Goal: Manage account settings

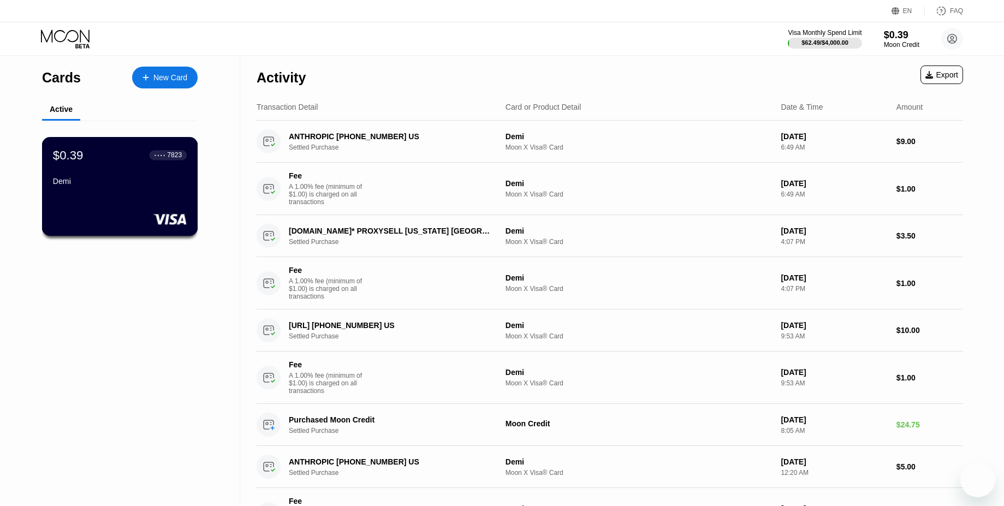
click at [122, 170] on div "$0.39 ● ● ● ● 7823 Demi" at bounding box center [120, 169] width 134 height 42
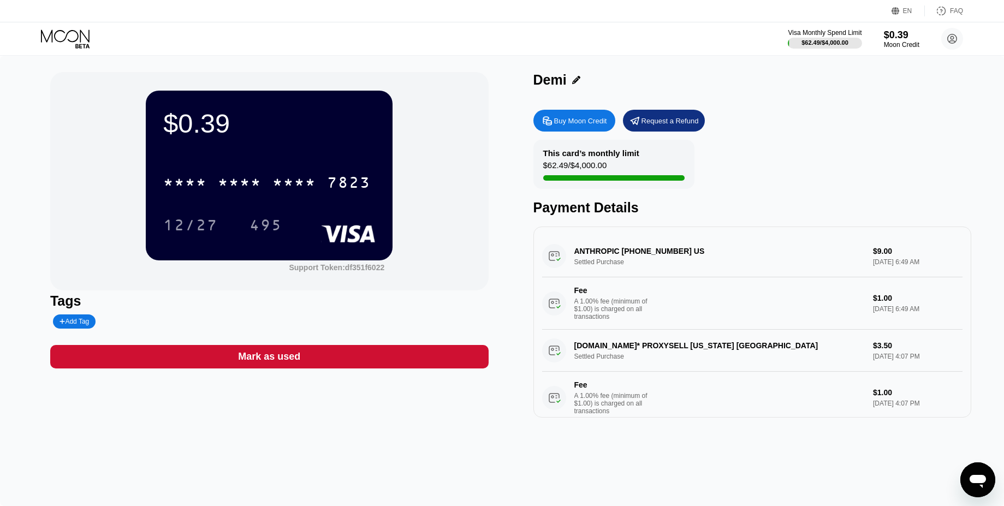
click at [586, 170] on div "$62.49 / $4,000.00" at bounding box center [575, 167] width 64 height 15
click at [893, 39] on div "$0.39" at bounding box center [901, 34] width 37 height 11
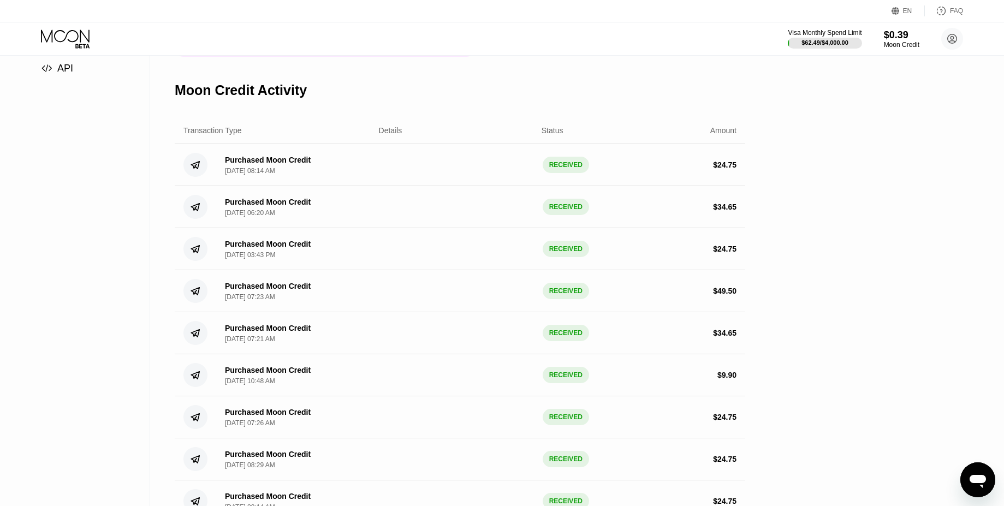
scroll to position [151, 0]
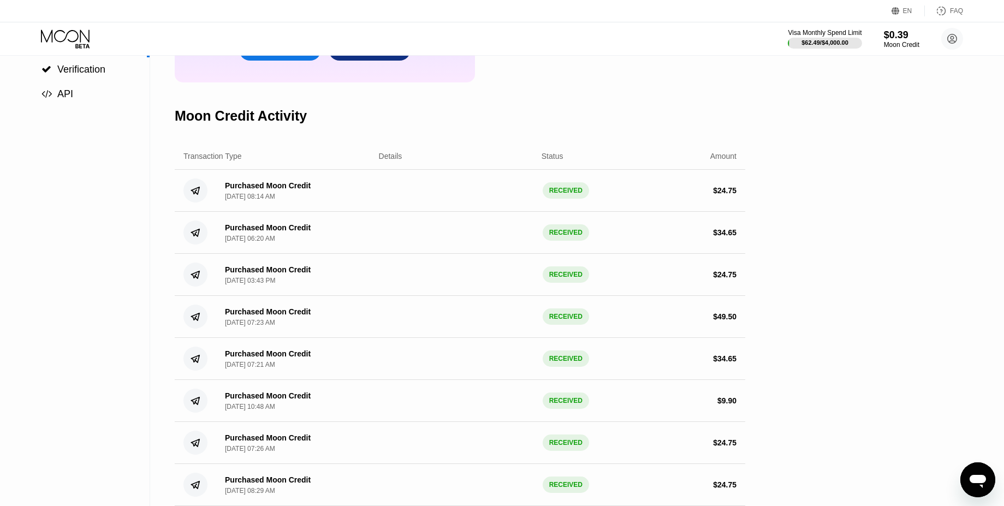
drag, startPoint x: 672, startPoint y: 222, endPoint x: 742, endPoint y: 234, distance: 70.3
click at [742, 234] on div "Purchased Moon Credit [DATE] 06:20 AM RECEIVED $ 34.65" at bounding box center [460, 233] width 570 height 42
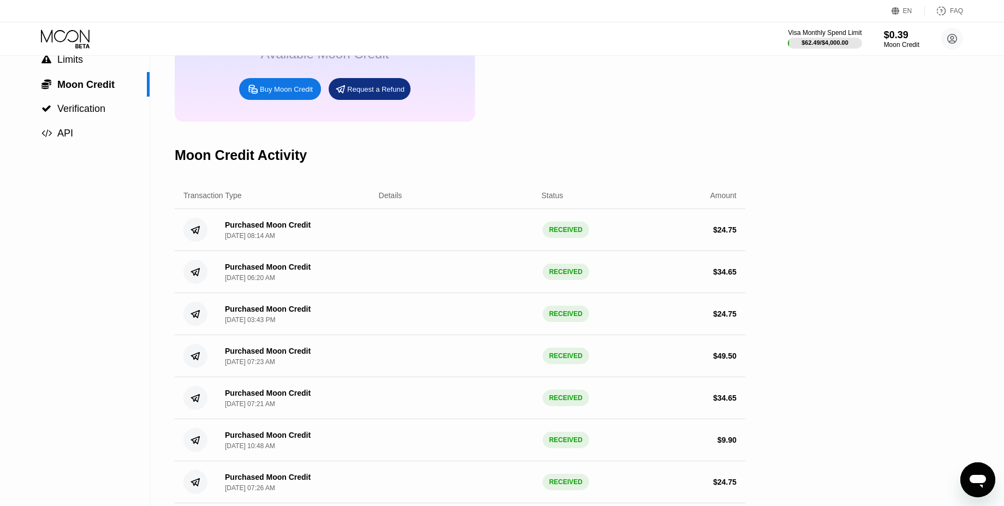
scroll to position [0, 0]
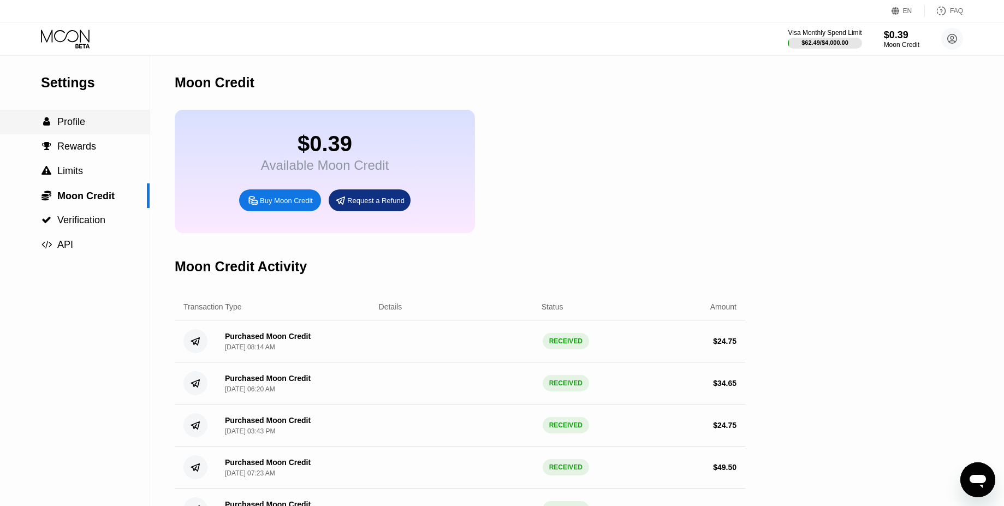
click at [31, 133] on div " Profile" at bounding box center [75, 122] width 150 height 25
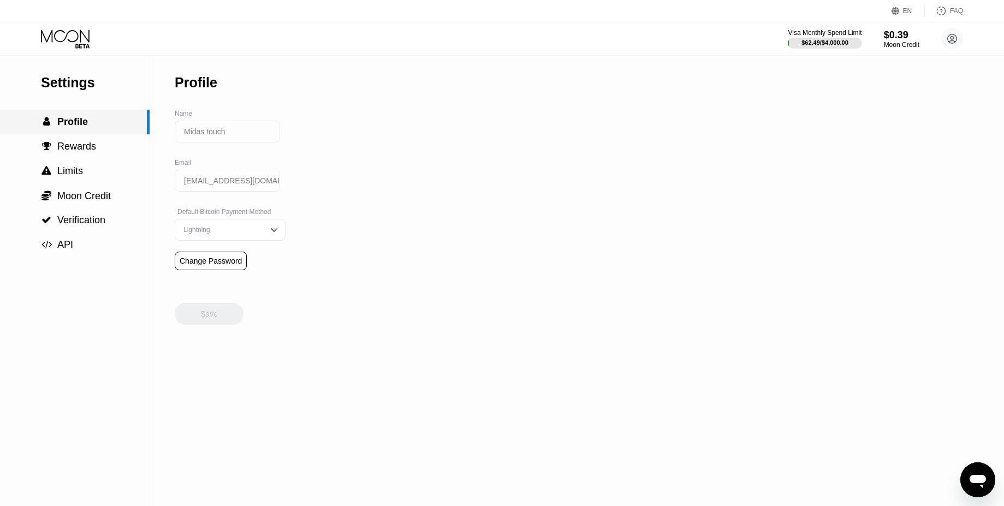
click at [57, 114] on div " Profile" at bounding box center [75, 122] width 150 height 25
click at [214, 129] on input "Midas touch" at bounding box center [227, 132] width 105 height 22
drag, startPoint x: 274, startPoint y: 136, endPoint x: 191, endPoint y: 126, distance: 83.7
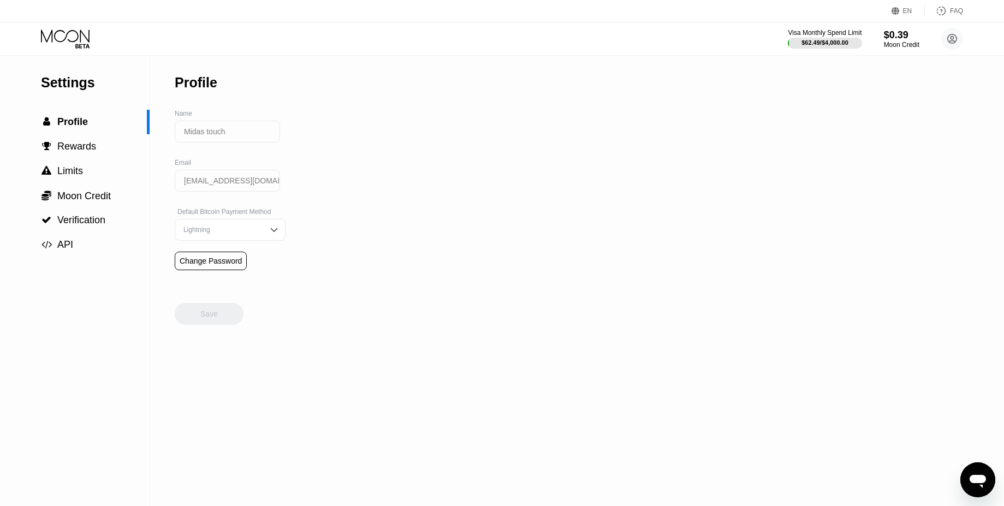
click at [191, 126] on input "Midas touch" at bounding box center [227, 132] width 105 height 22
click at [315, 129] on div "Settings  Profile  Rewards  Limits  Moon Credit  Verification  API Profil…" at bounding box center [502, 281] width 1004 height 450
